Goal: Transaction & Acquisition: Subscribe to service/newsletter

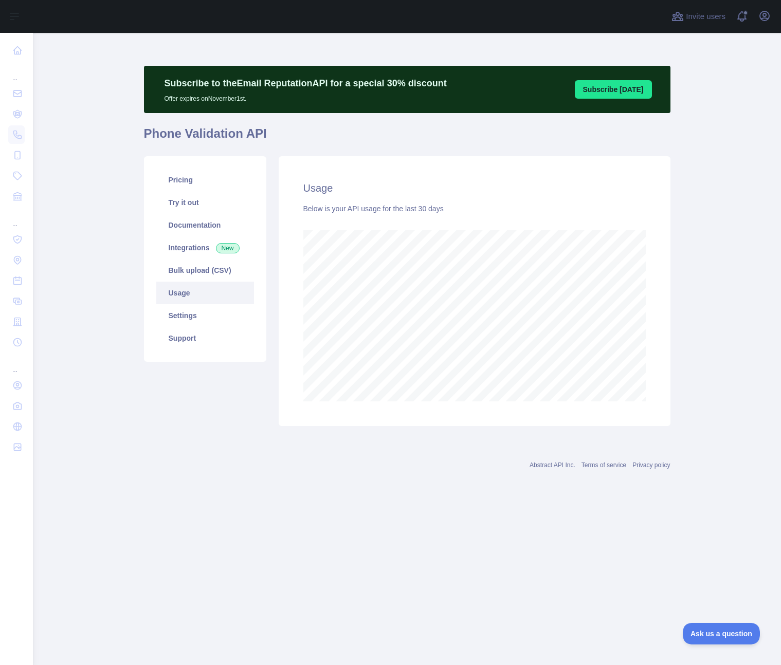
scroll to position [632, 748]
click at [608, 91] on button "Subscribe [DATE]" at bounding box center [613, 89] width 77 height 19
click at [201, 252] on link "Integrations New" at bounding box center [205, 247] width 98 height 23
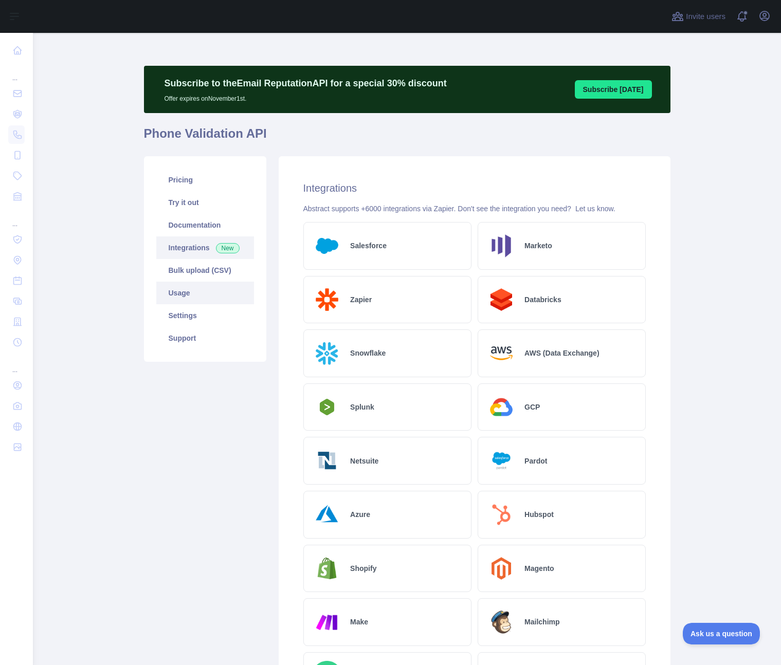
click at [182, 290] on link "Usage" at bounding box center [205, 293] width 98 height 23
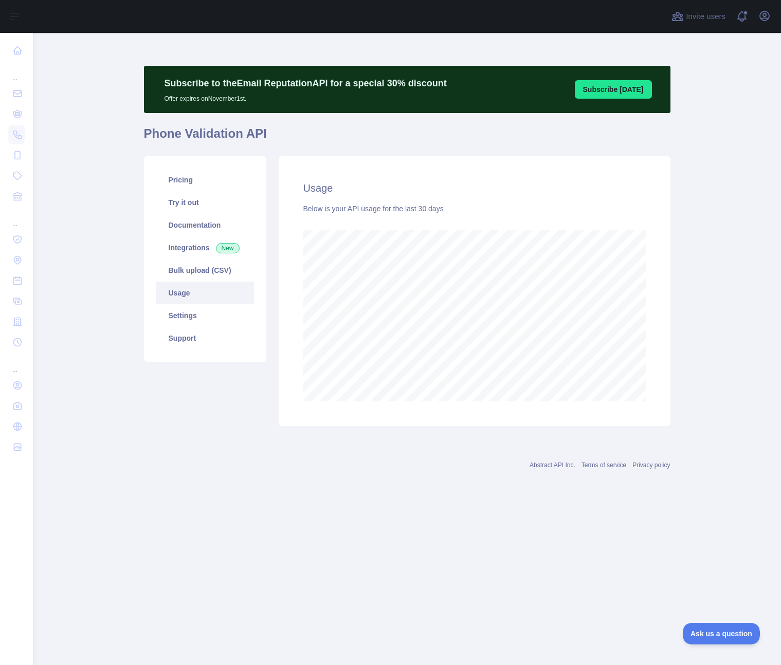
scroll to position [632, 748]
click at [181, 258] on link "Integrations New" at bounding box center [205, 247] width 98 height 23
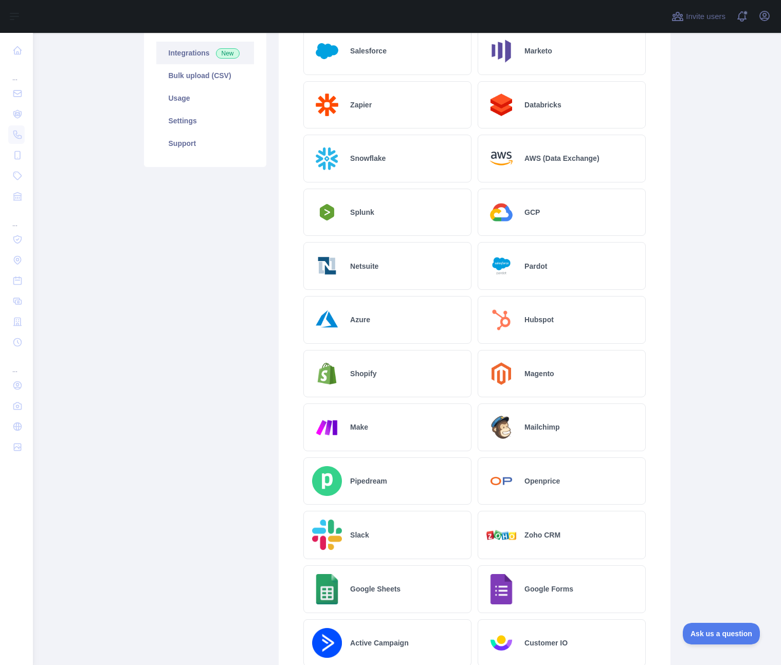
scroll to position [297, 0]
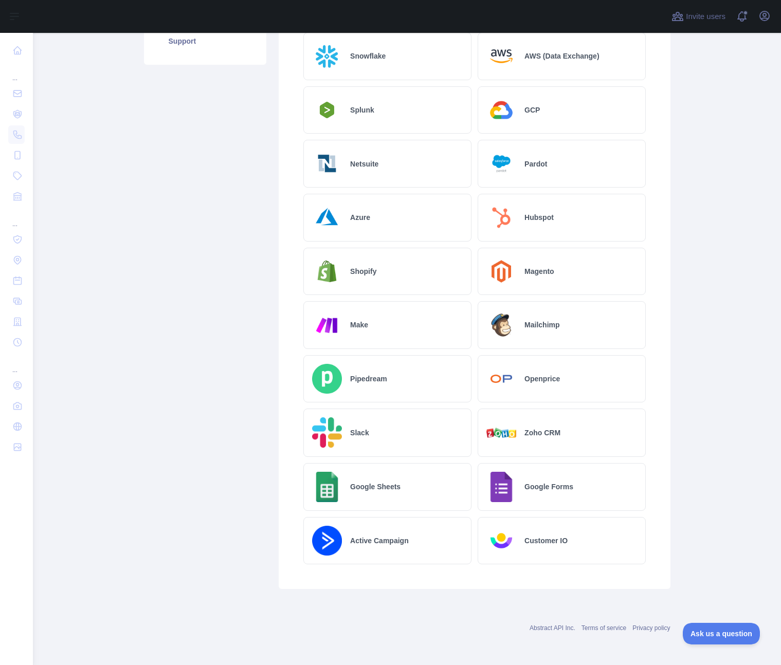
click at [380, 538] on h2 "Active Campaign" at bounding box center [379, 541] width 59 height 10
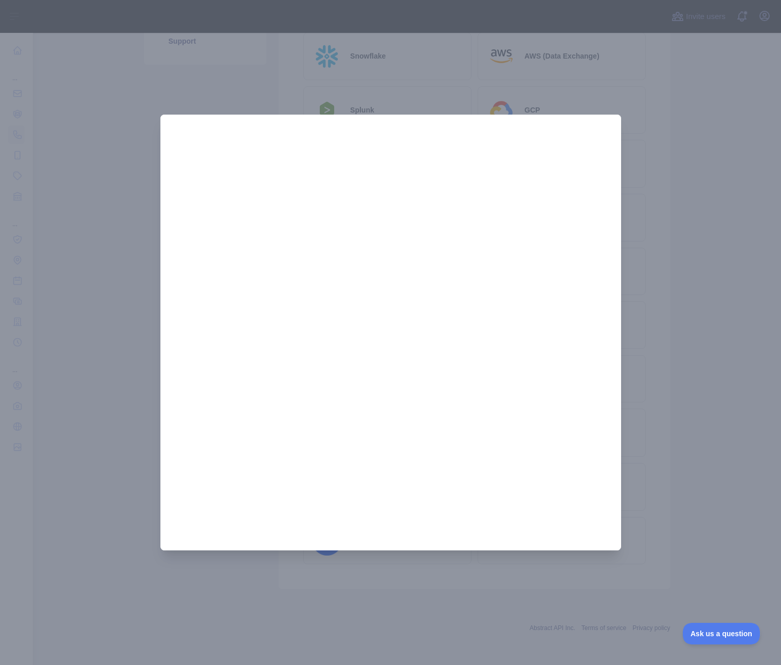
click at [639, 138] on div at bounding box center [390, 332] width 781 height 665
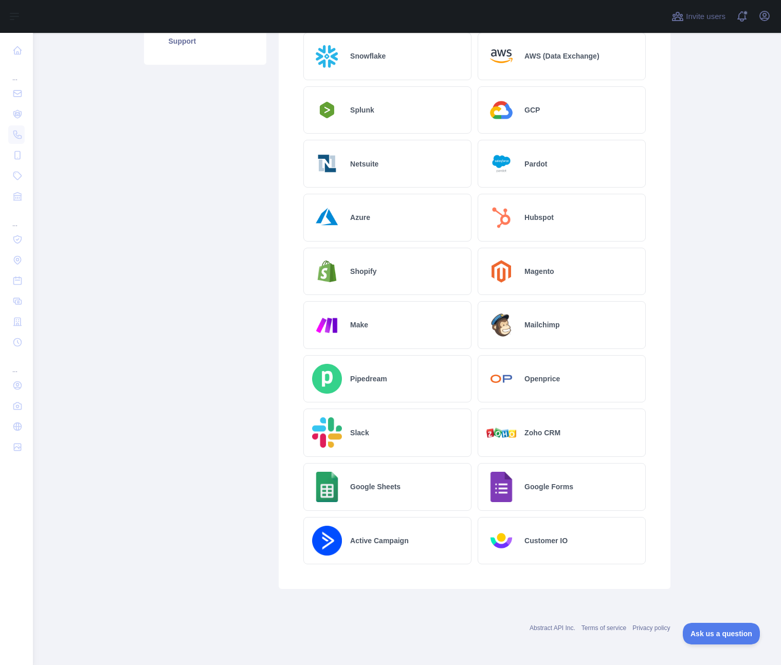
scroll to position [0, 0]
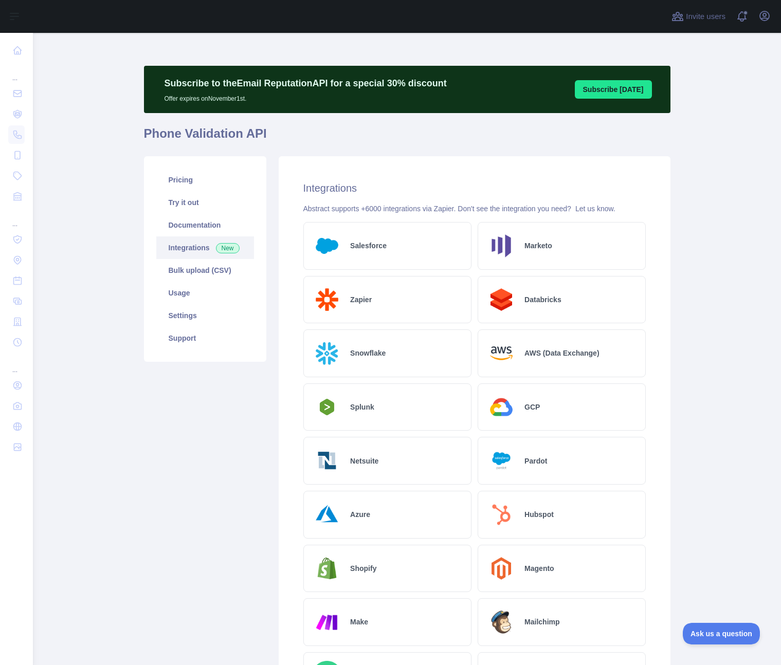
click at [615, 89] on button "Subscribe [DATE]" at bounding box center [613, 89] width 77 height 19
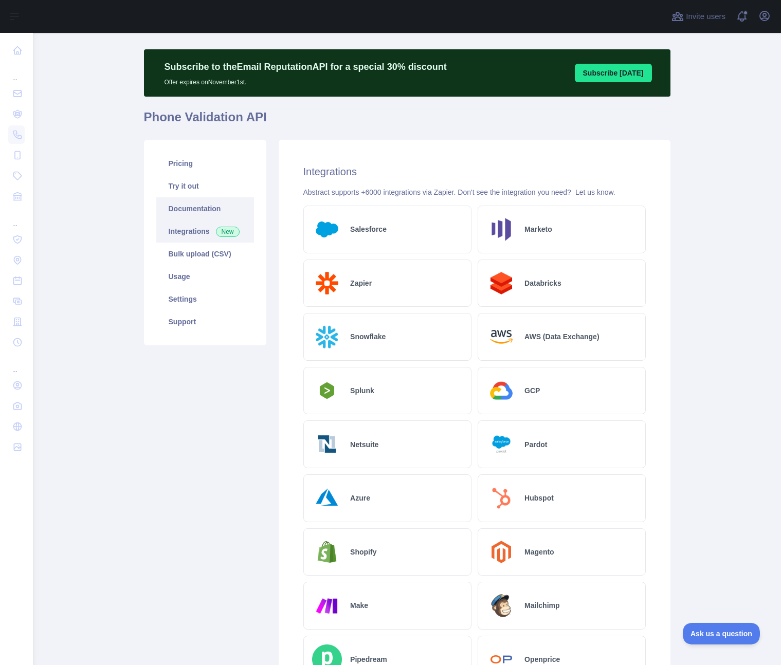
scroll to position [28, 0]
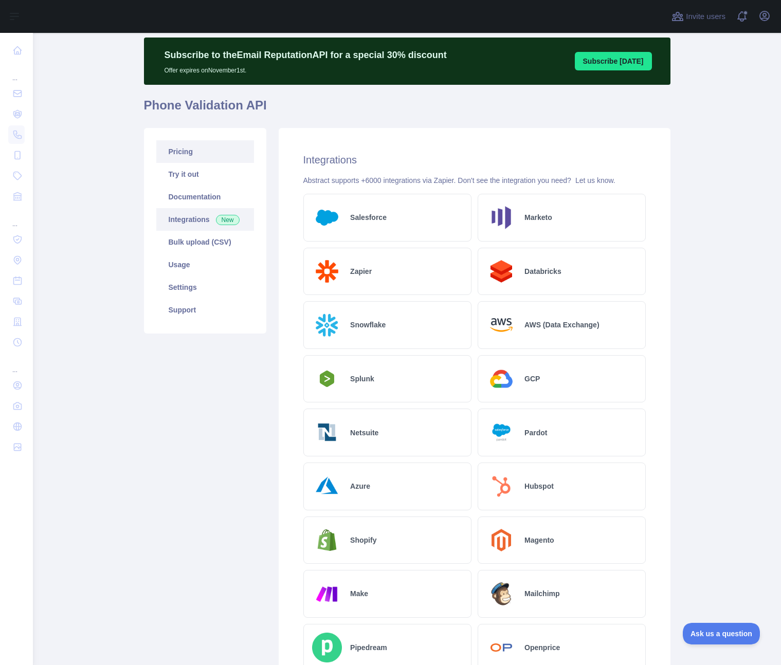
click at [190, 158] on link "Pricing" at bounding box center [205, 151] width 98 height 23
